Goal: Transaction & Acquisition: Obtain resource

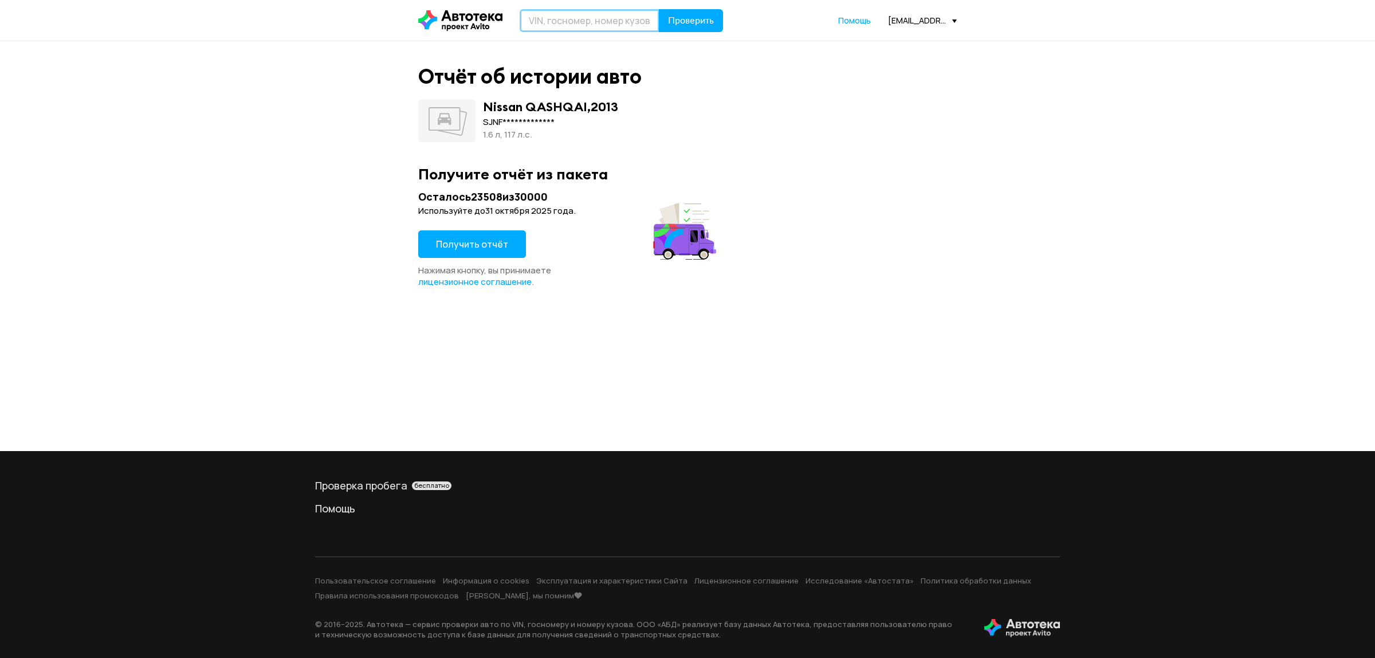
drag, startPoint x: 539, startPoint y: 14, endPoint x: 545, endPoint y: 15, distance: 5.8
click at [539, 14] on input "text" at bounding box center [590, 20] width 140 height 23
paste input "[VEHICLE_IDENTIFICATION_NUMBER]"
type input "[VEHICLE_IDENTIFICATION_NUMBER]"
click at [693, 21] on span "Проверить" at bounding box center [691, 20] width 46 height 9
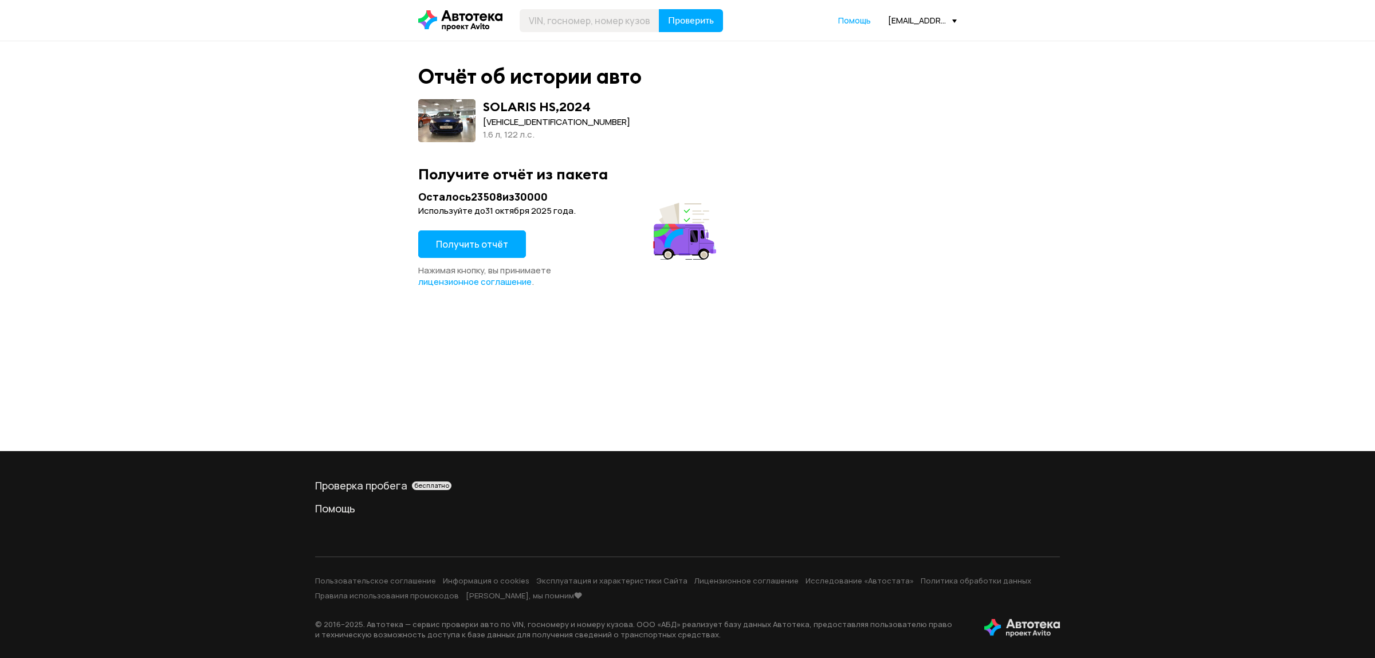
click at [486, 238] on span "Получить отчёт" at bounding box center [472, 244] width 72 height 13
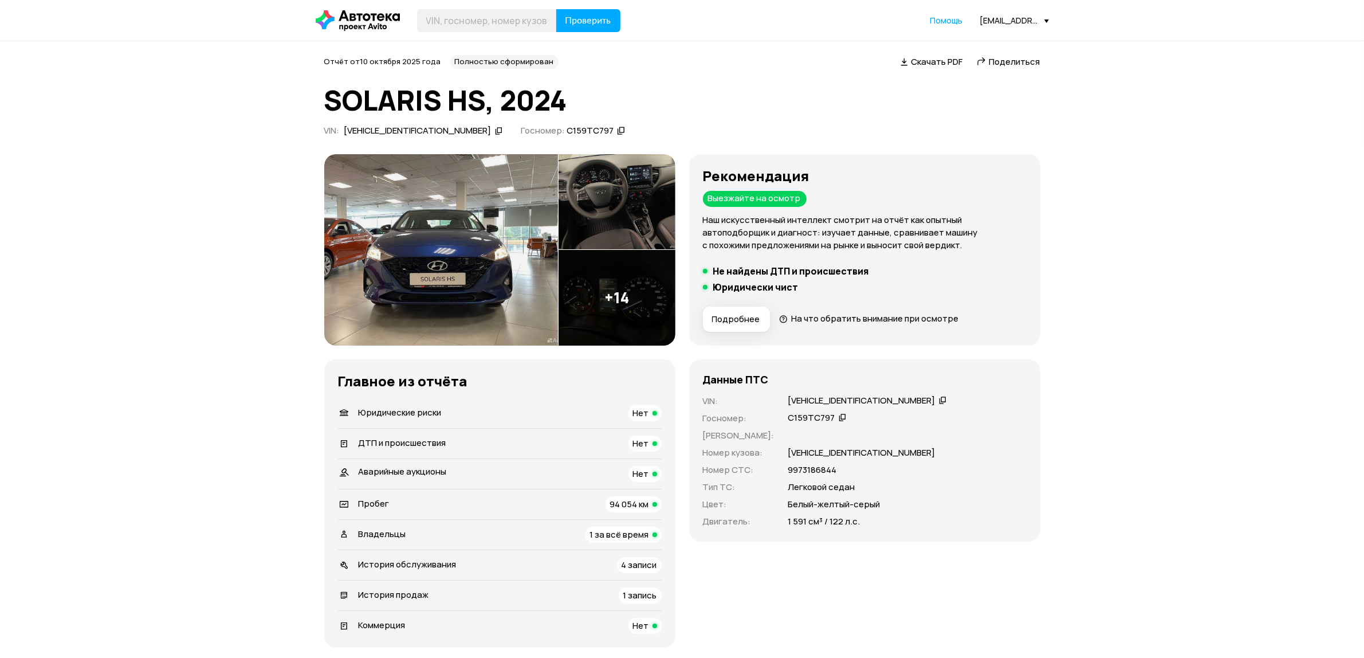
click at [646, 225] on img at bounding box center [617, 202] width 117 height 96
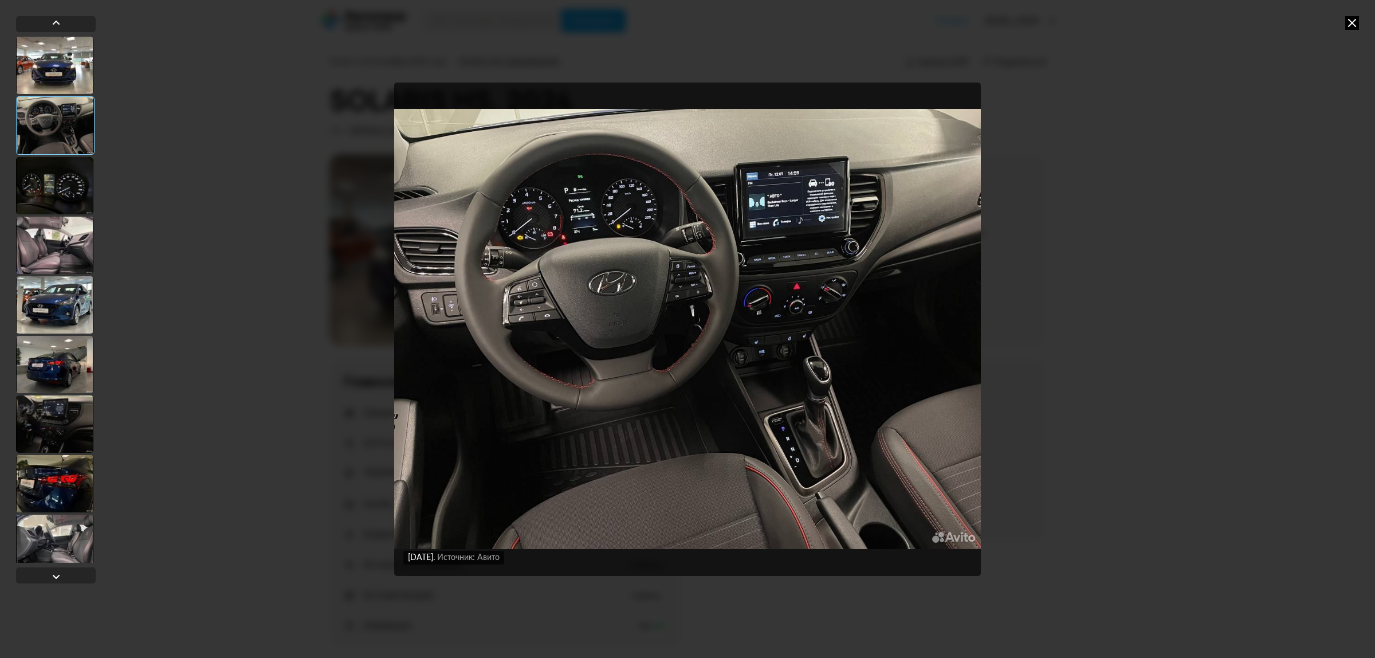
click at [1352, 23] on icon at bounding box center [1352, 23] width 14 height 14
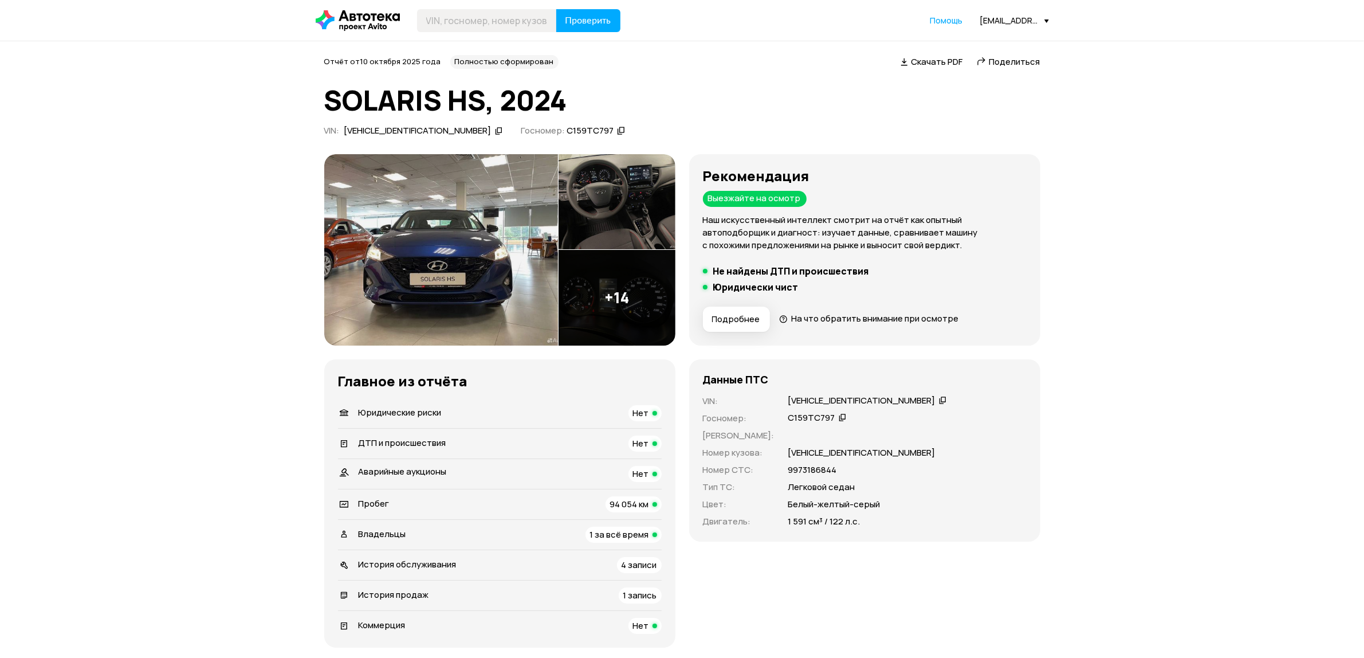
click at [470, 99] on h1 "SOLARIS HS, 2024" at bounding box center [682, 100] width 716 height 31
copy h1 "HS"
